Goal: Task Accomplishment & Management: Complete application form

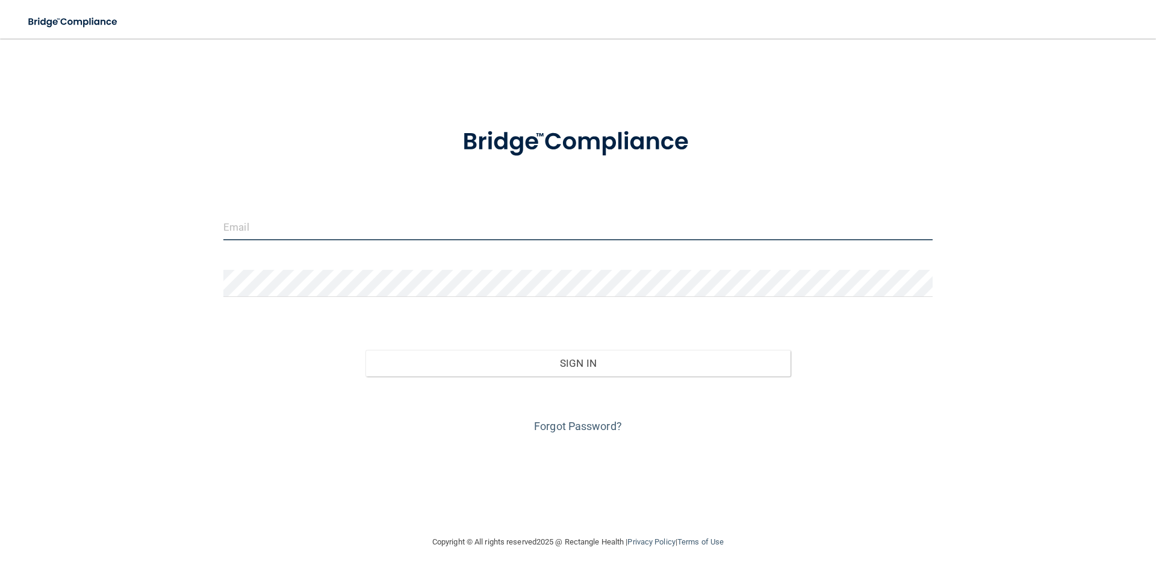
type input "[EMAIL_ADDRESS][DOMAIN_NAME]"
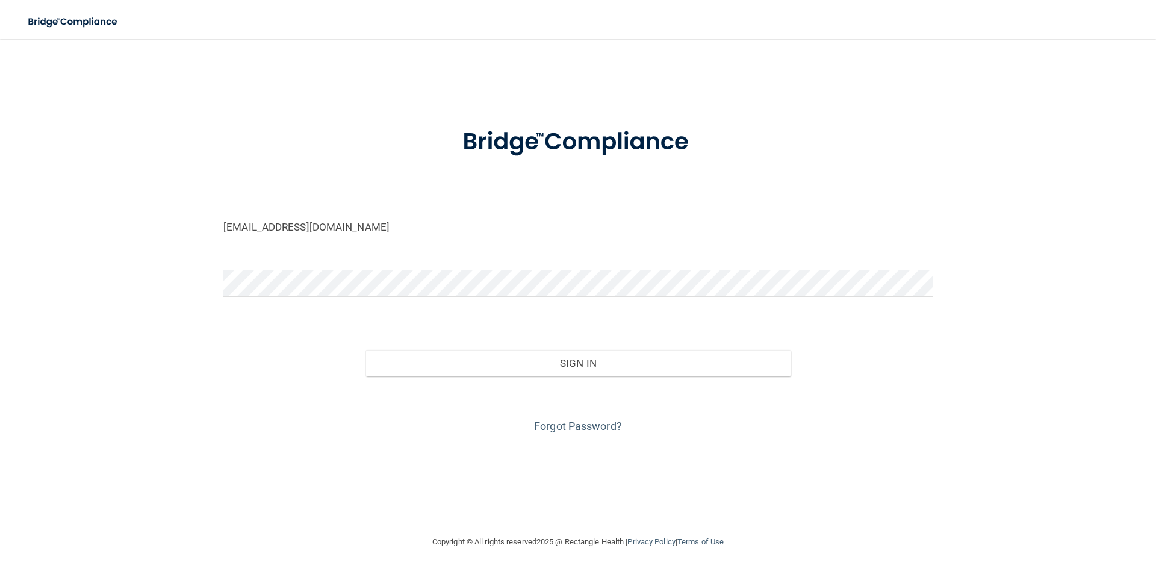
click at [577, 343] on div "Sign In" at bounding box center [577, 351] width 727 height 51
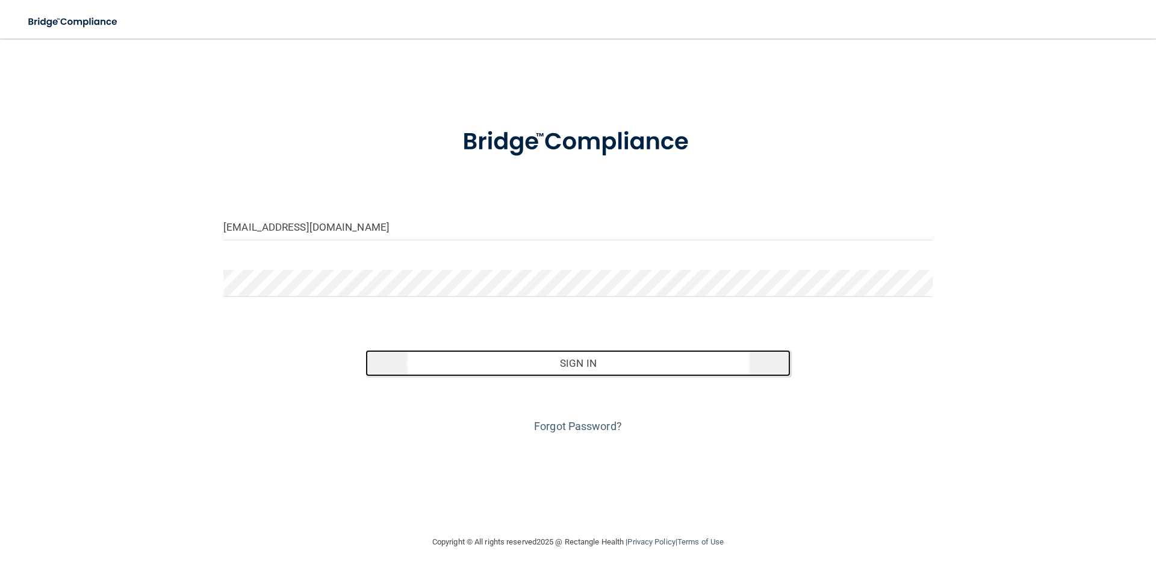
click at [583, 361] on button "Sign In" at bounding box center [579, 363] width 426 height 26
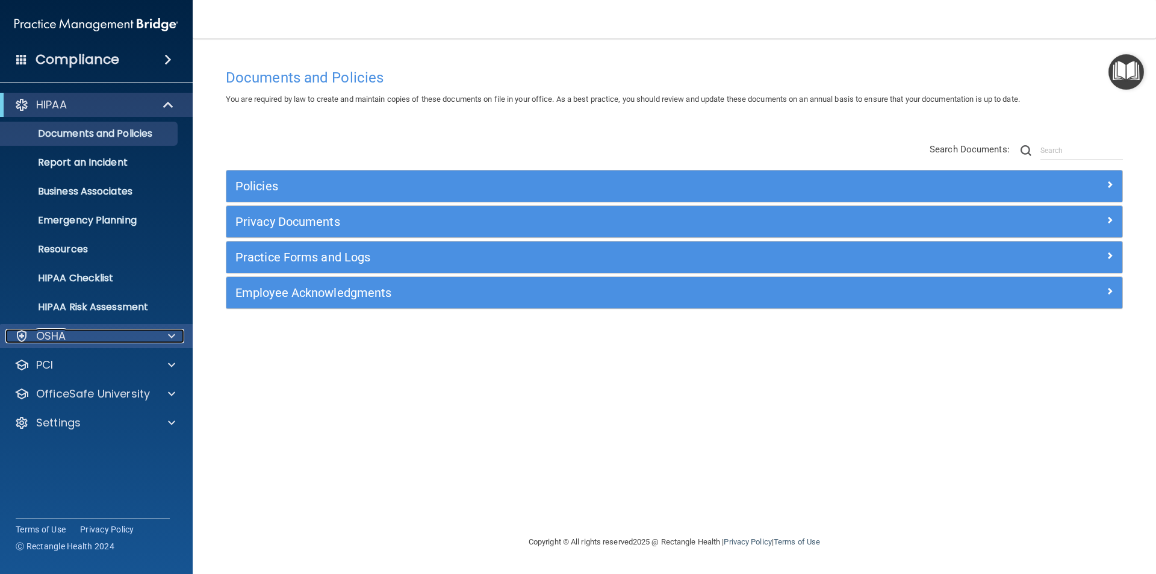
click at [145, 331] on div "OSHA" at bounding box center [79, 336] width 149 height 14
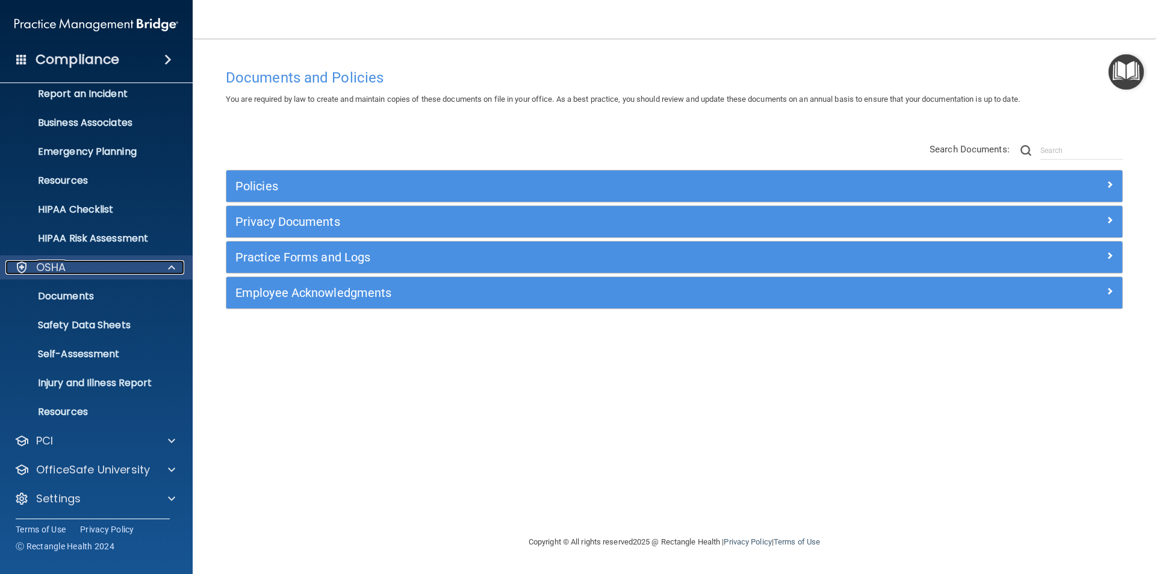
scroll to position [70, 0]
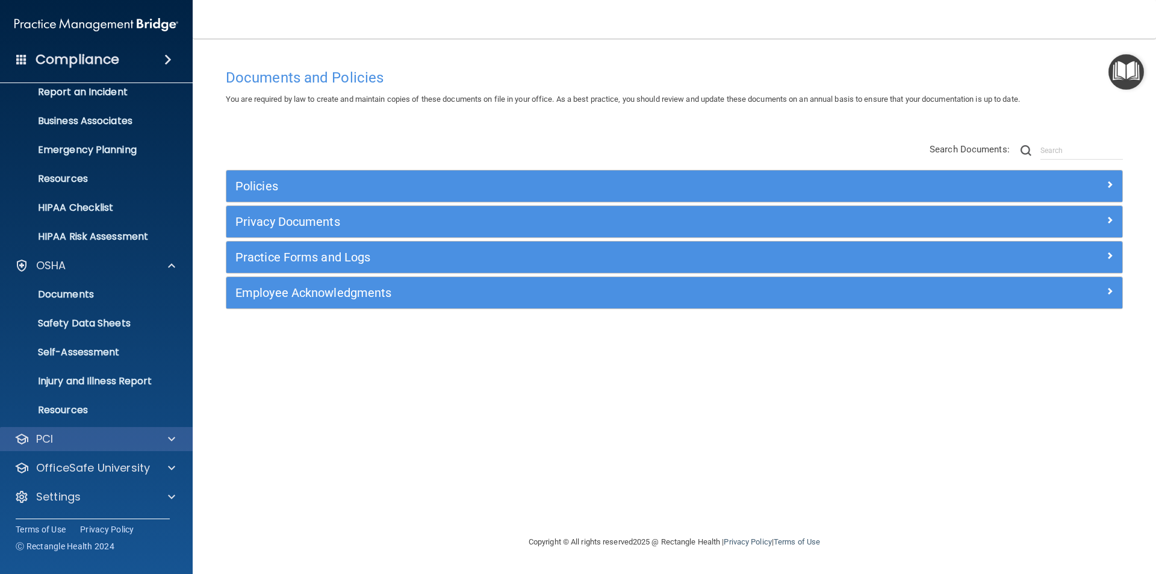
click at [159, 446] on div "PCI" at bounding box center [96, 439] width 193 height 24
click at [170, 444] on span at bounding box center [171, 439] width 7 height 14
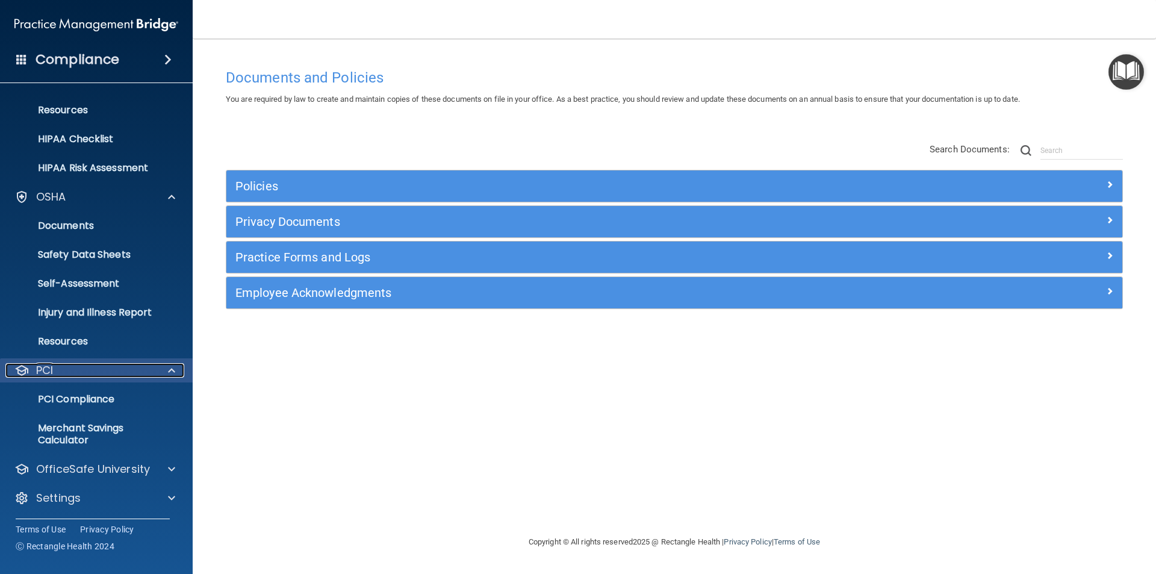
scroll to position [140, 0]
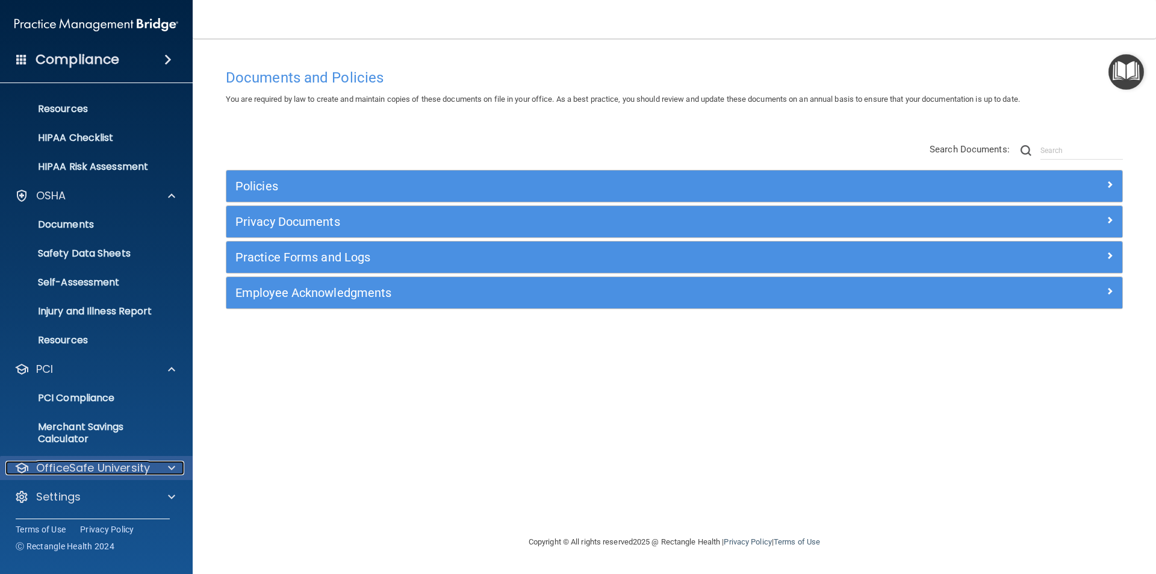
click at [172, 466] on span at bounding box center [171, 468] width 7 height 14
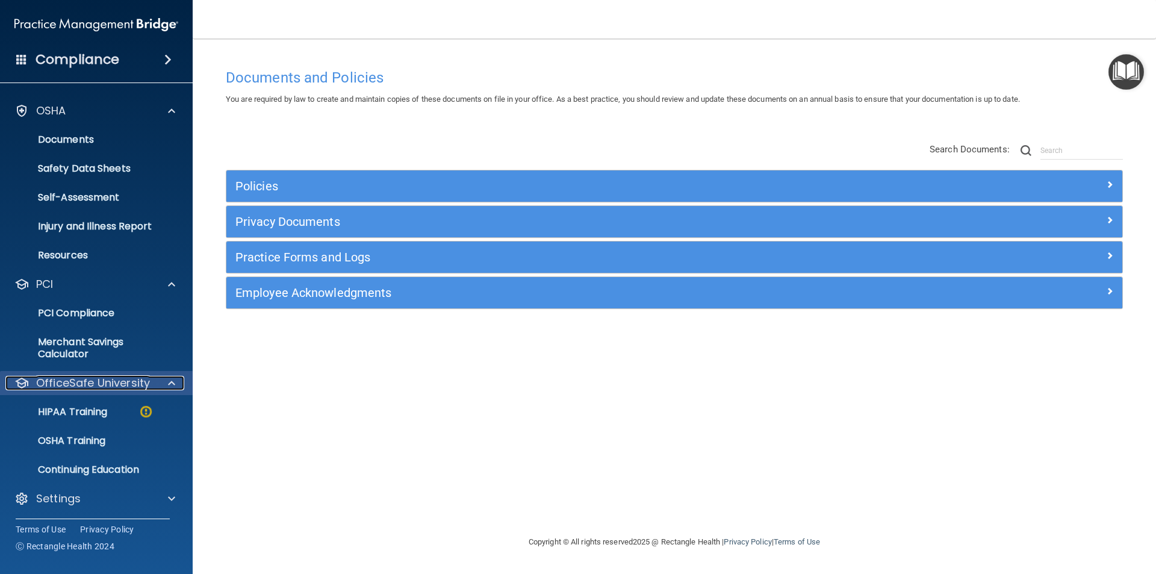
scroll to position [227, 0]
click at [125, 409] on div "HIPAA Training" at bounding box center [90, 410] width 164 height 12
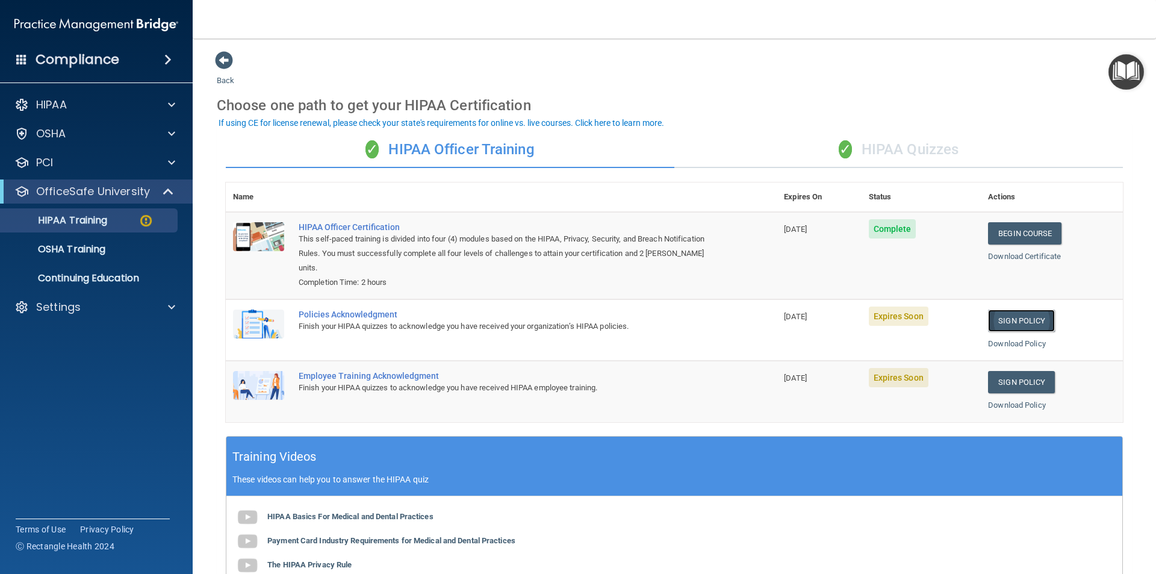
click at [1031, 324] on link "Sign Policy" at bounding box center [1021, 321] width 67 height 22
click at [1004, 385] on link "Sign Policy" at bounding box center [1021, 382] width 67 height 22
click at [88, 244] on p "OSHA Training" at bounding box center [57, 249] width 98 height 12
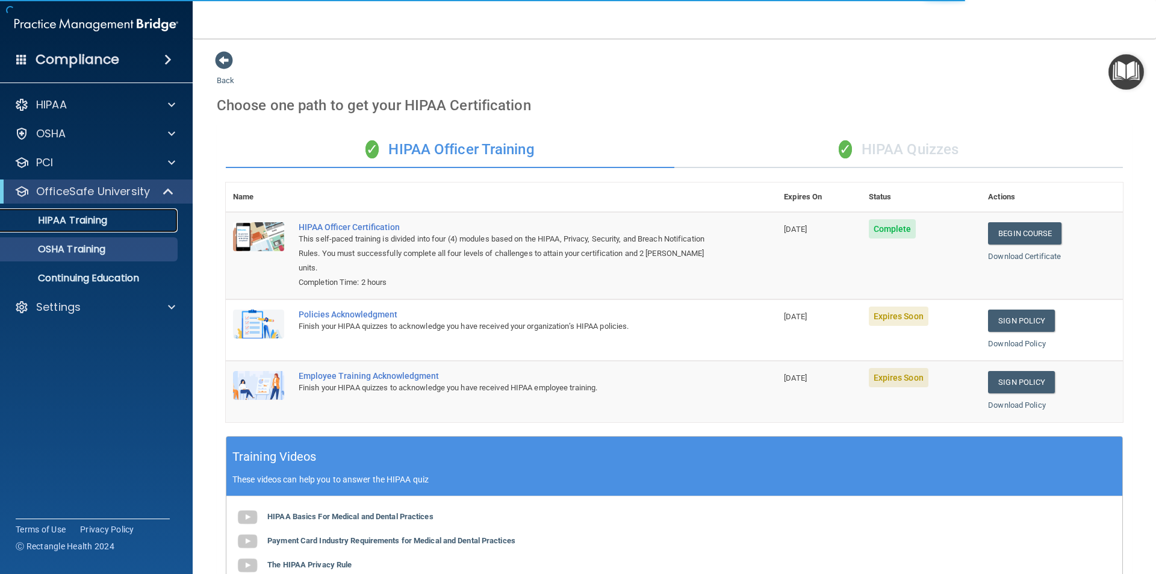
click at [84, 222] on p "HIPAA Training" at bounding box center [57, 220] width 99 height 12
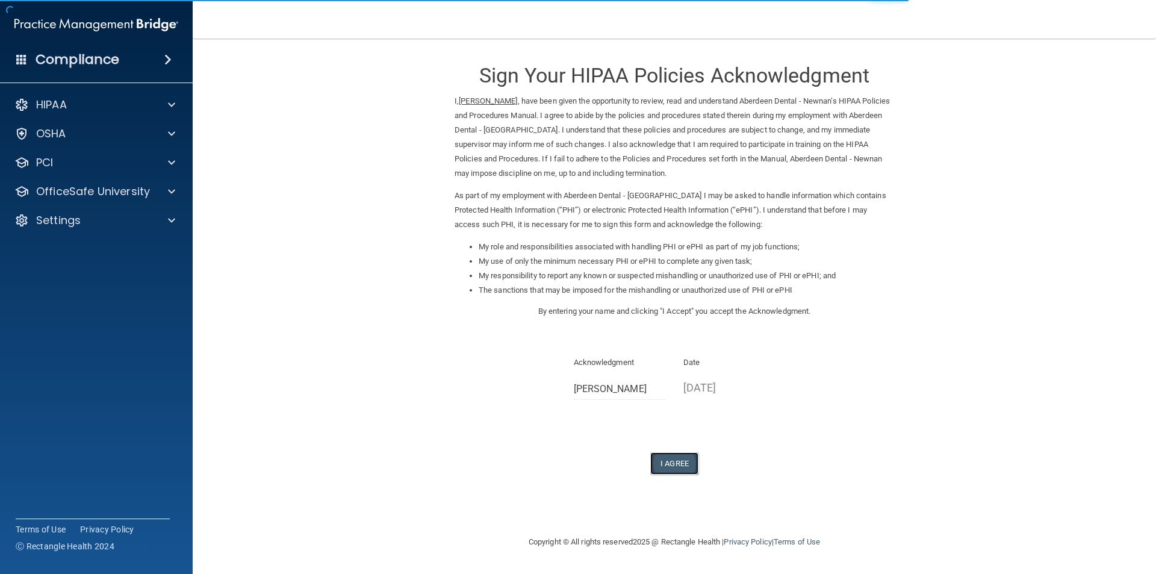
click at [677, 464] on button "I Agree" at bounding box center [674, 463] width 48 height 22
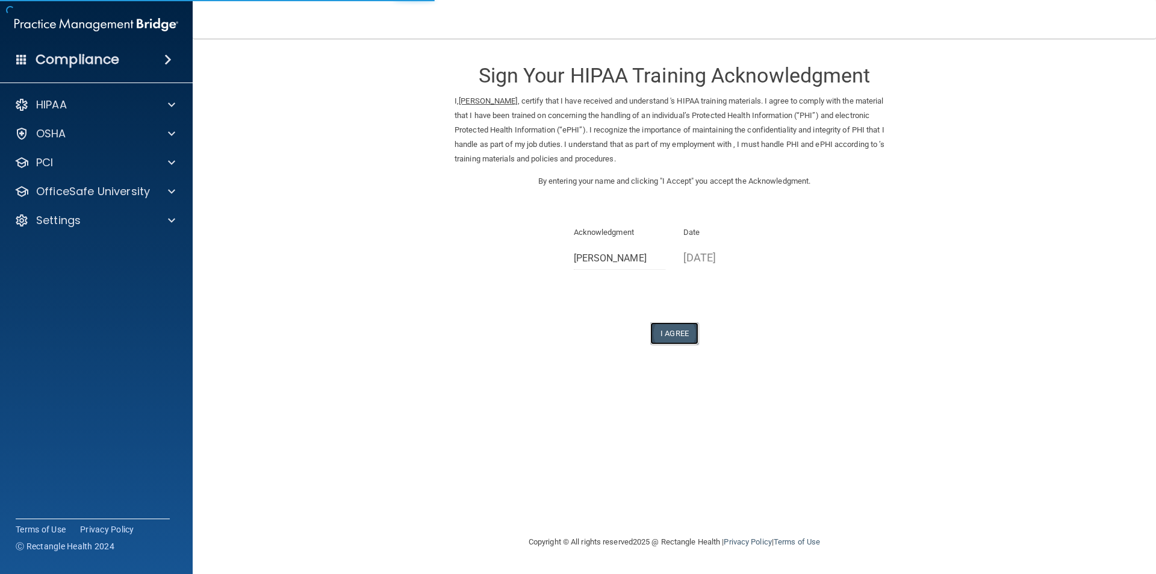
click at [676, 331] on button "I Agree" at bounding box center [674, 333] width 48 height 22
